Goal: Transaction & Acquisition: Purchase product/service

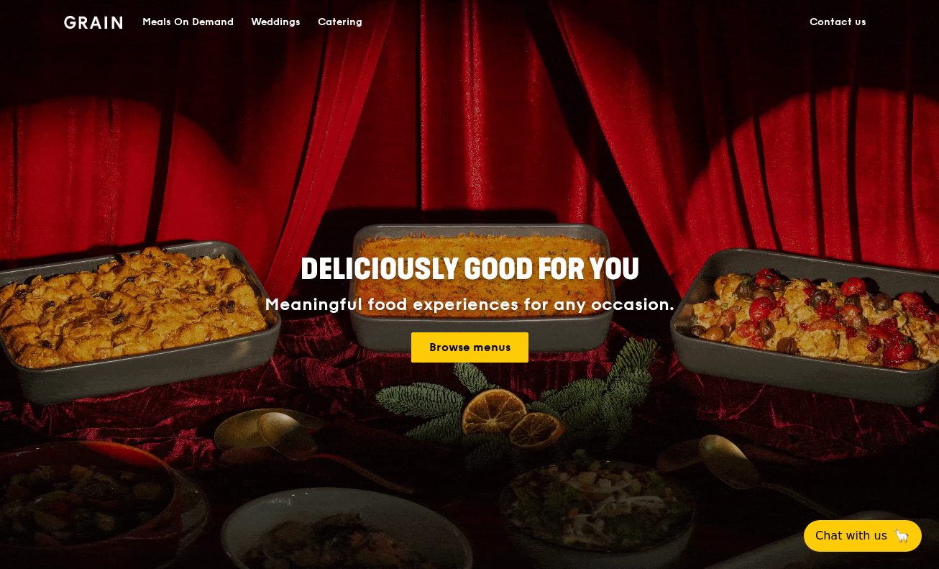
click at [198, 21] on div "Meals On Demand" at bounding box center [187, 22] width 91 height 43
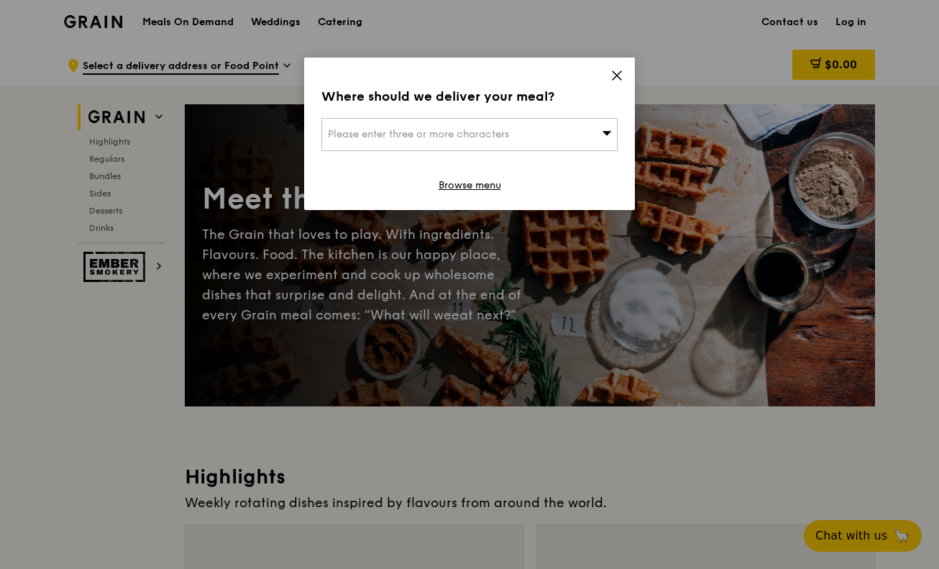
click at [563, 75] on icon at bounding box center [616, 75] width 13 height 13
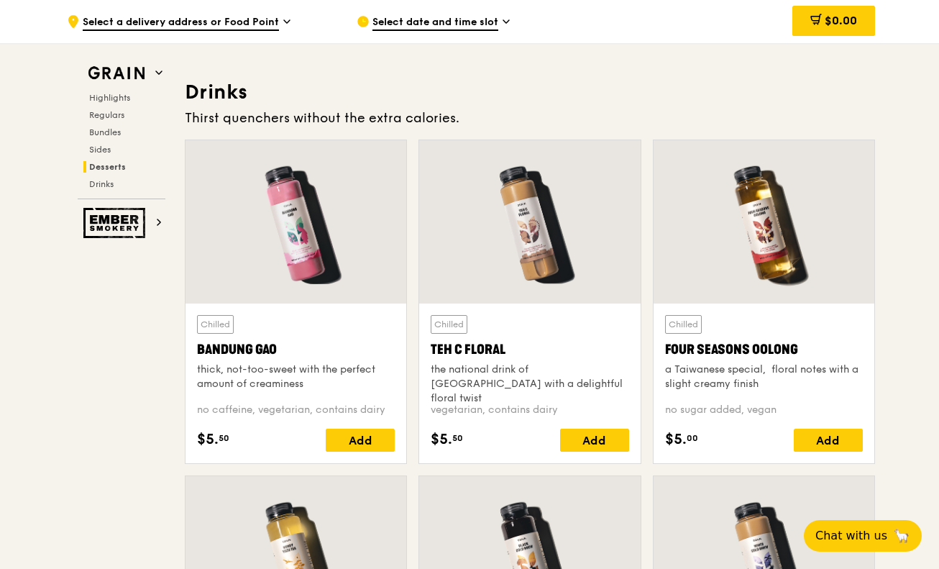
scroll to position [5335, 0]
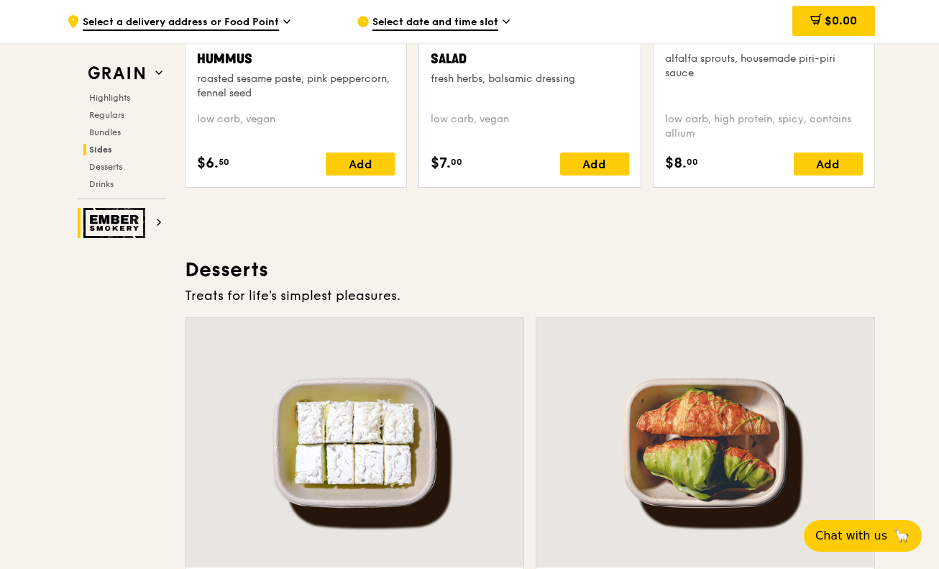
click at [92, 226] on img at bounding box center [116, 223] width 66 height 30
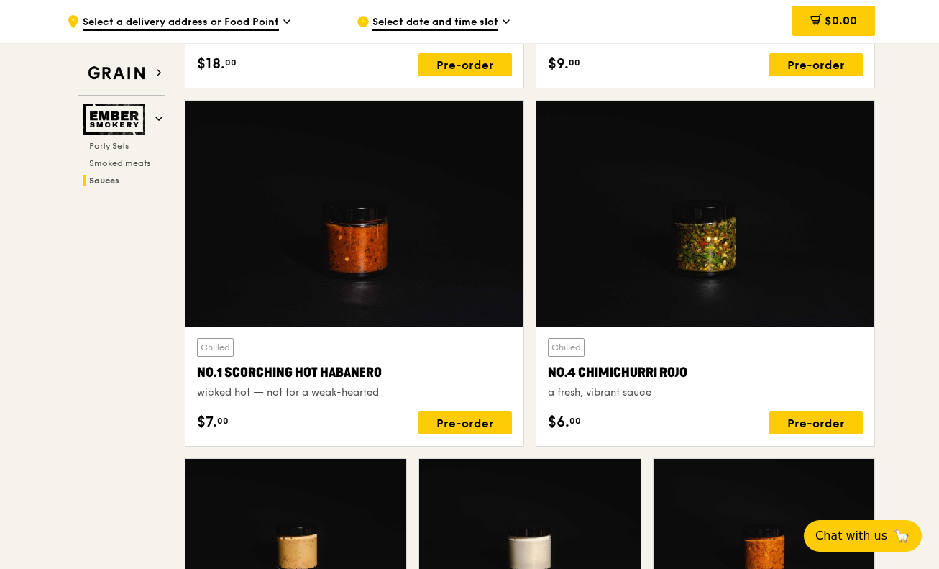
scroll to position [1536, 0]
